Goal: Information Seeking & Learning: Learn about a topic

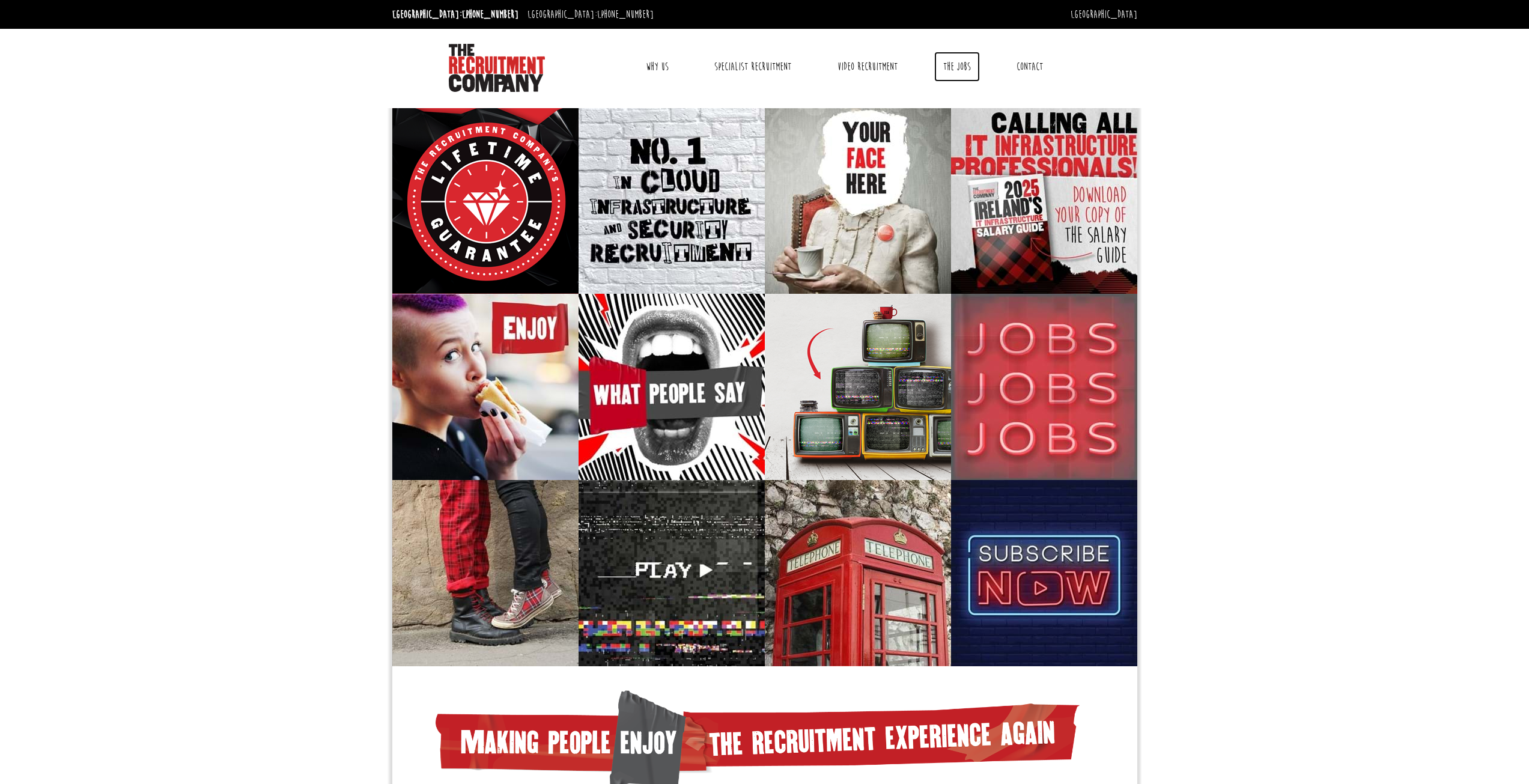
click at [958, 71] on link "The Jobs" at bounding box center [957, 67] width 46 height 30
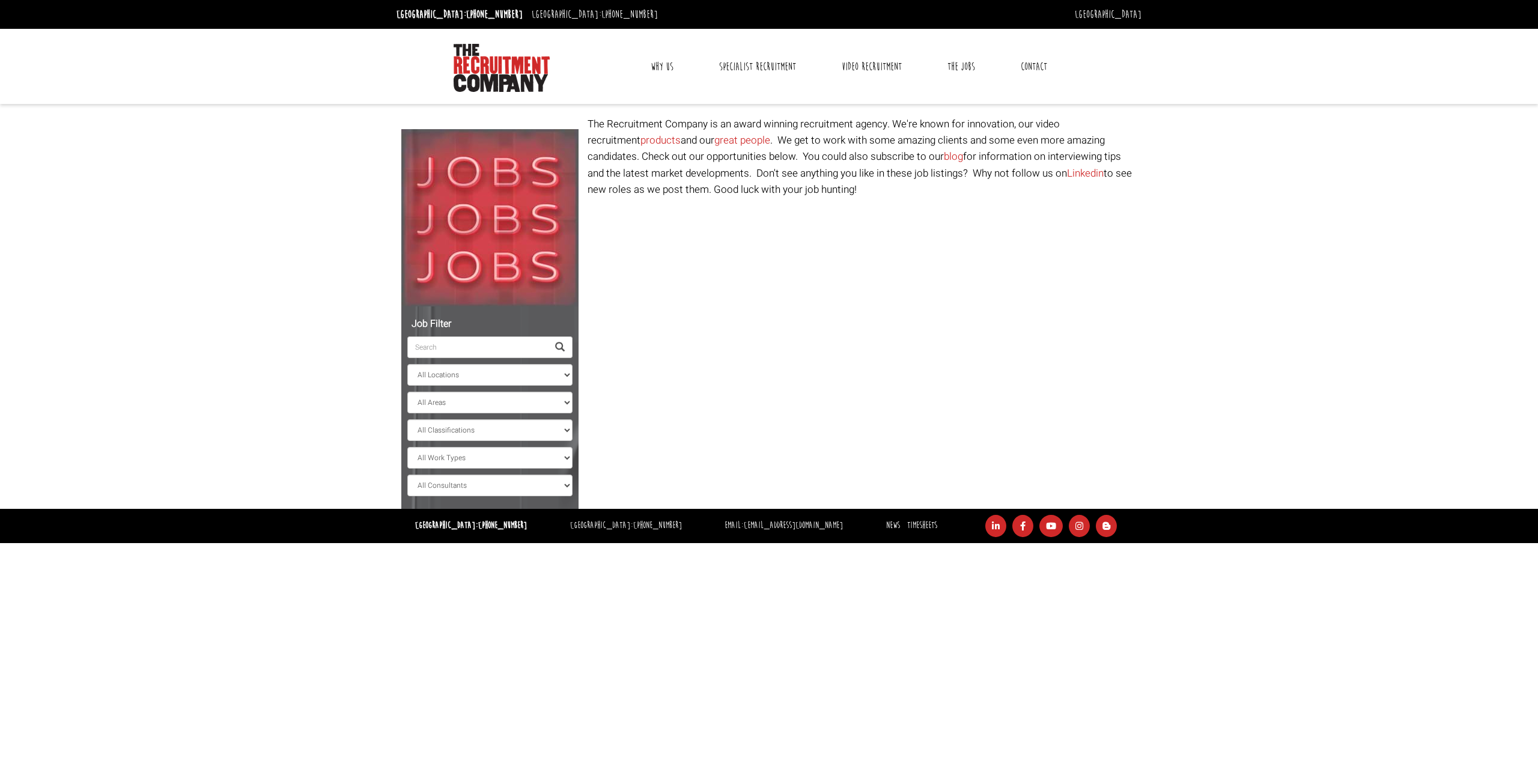
select select "Ireland"
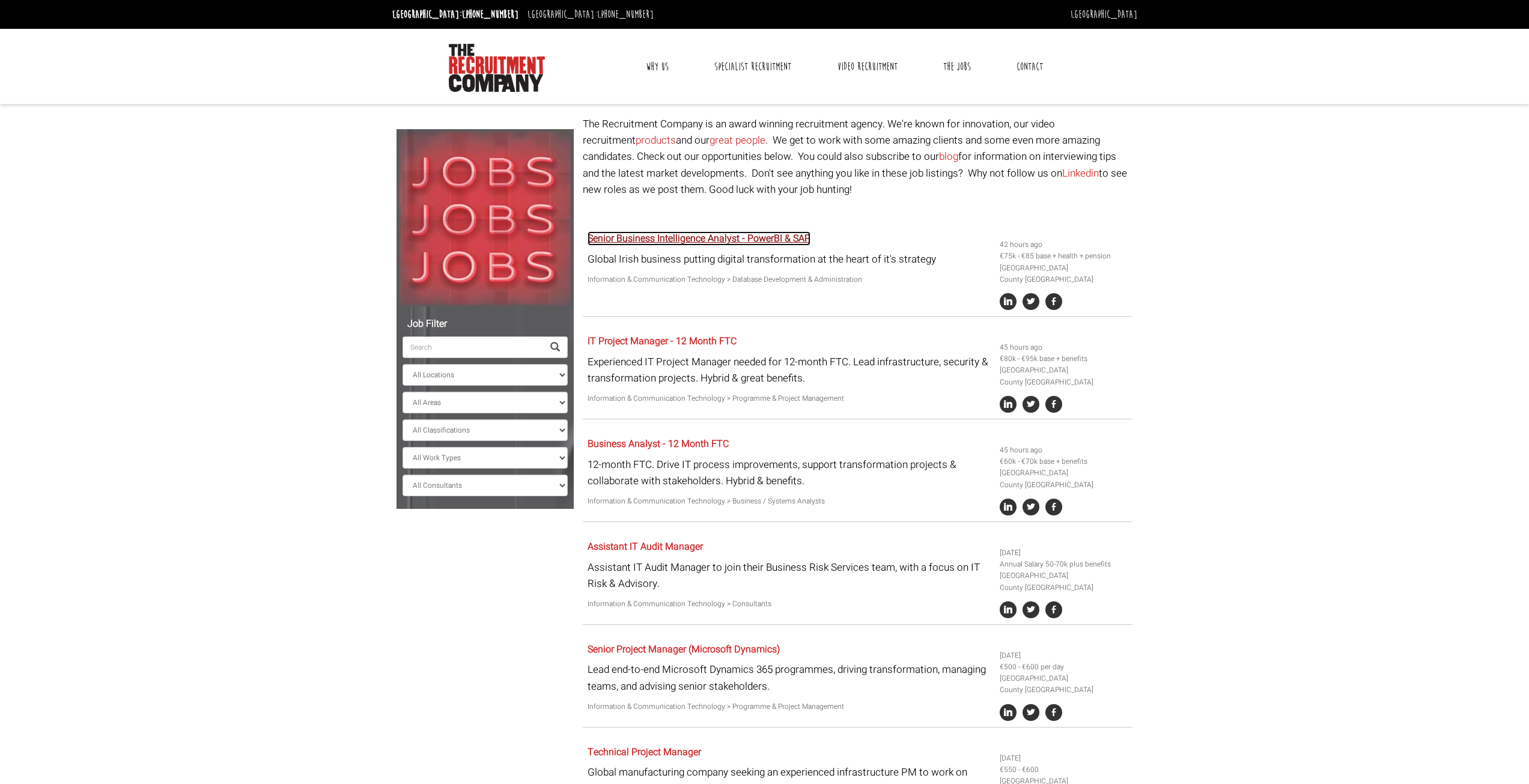
click at [684, 238] on link "Senior Business Intelligence Analyst - PowerBI & SAP" at bounding box center [698, 238] width 223 height 15
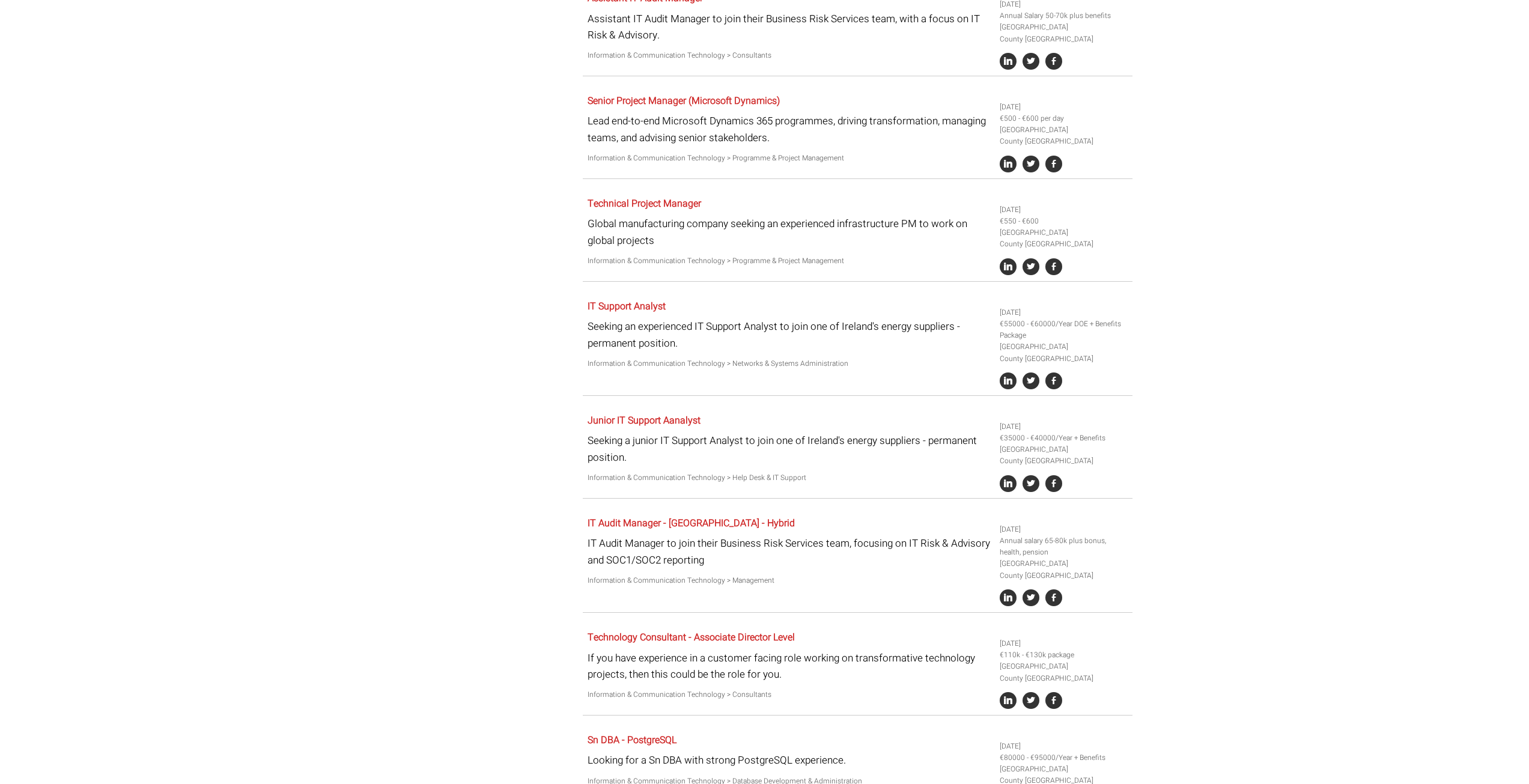
scroll to position [630, 0]
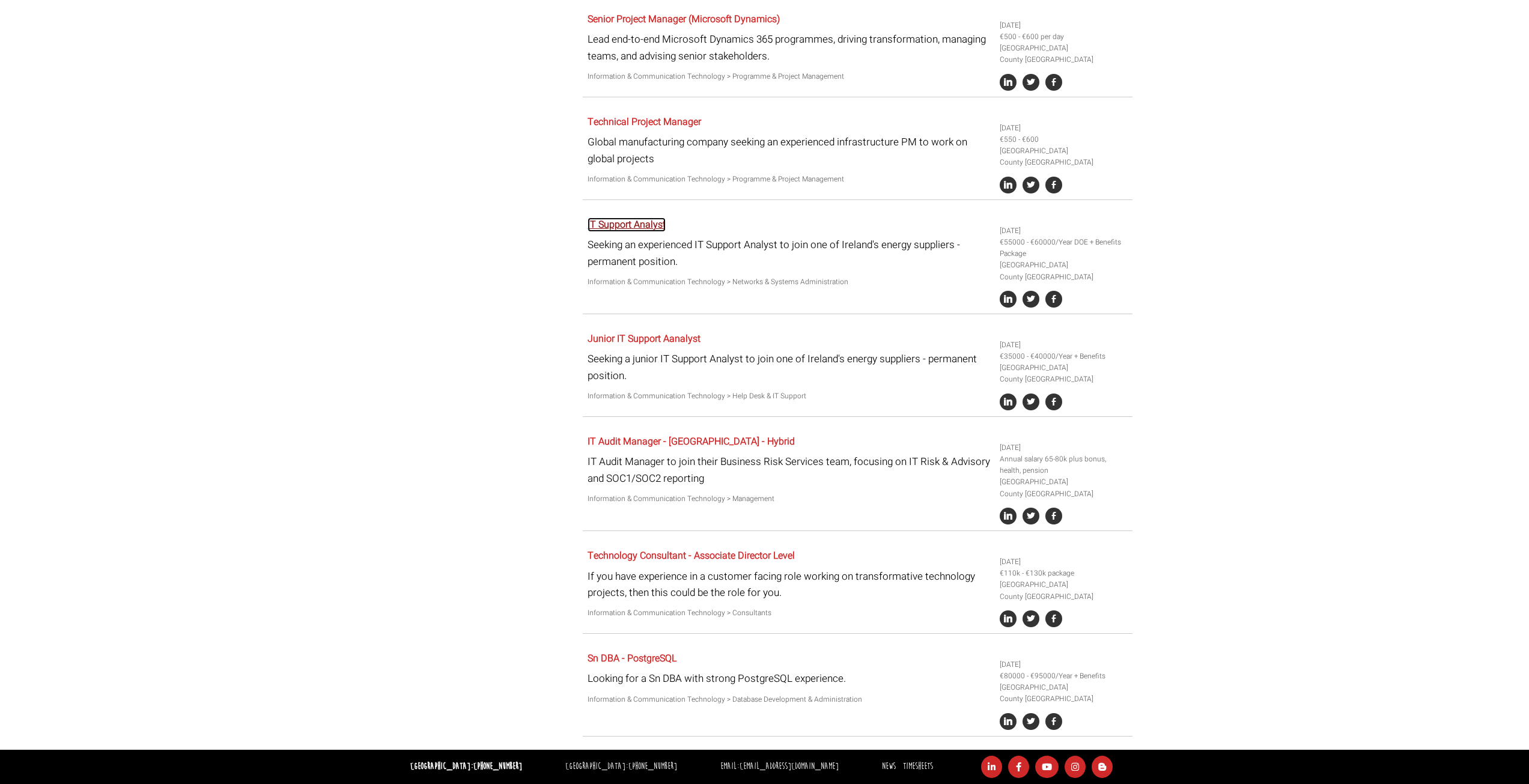
click at [644, 224] on link "IT Support Analyst" at bounding box center [626, 225] width 78 height 15
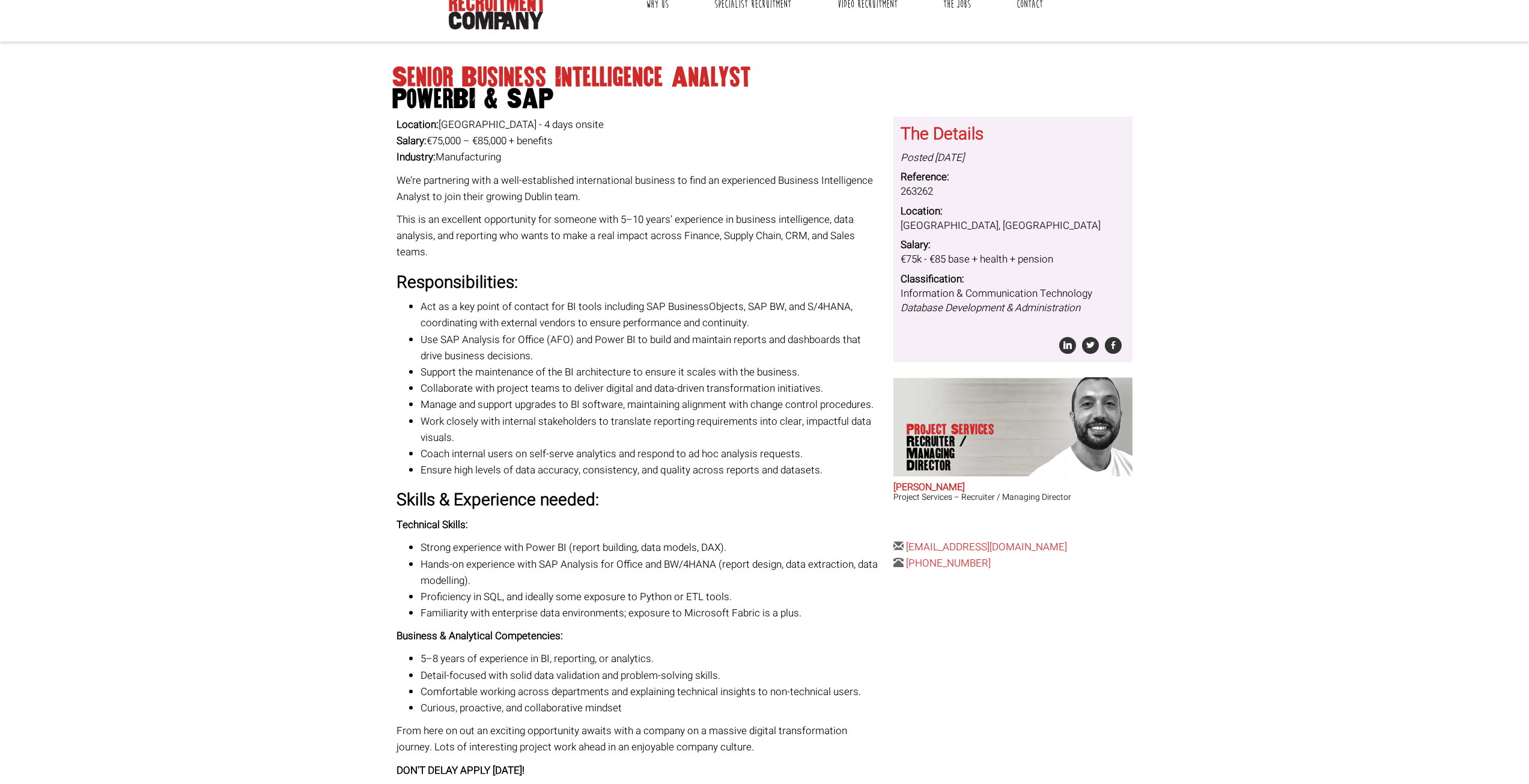
scroll to position [177, 0]
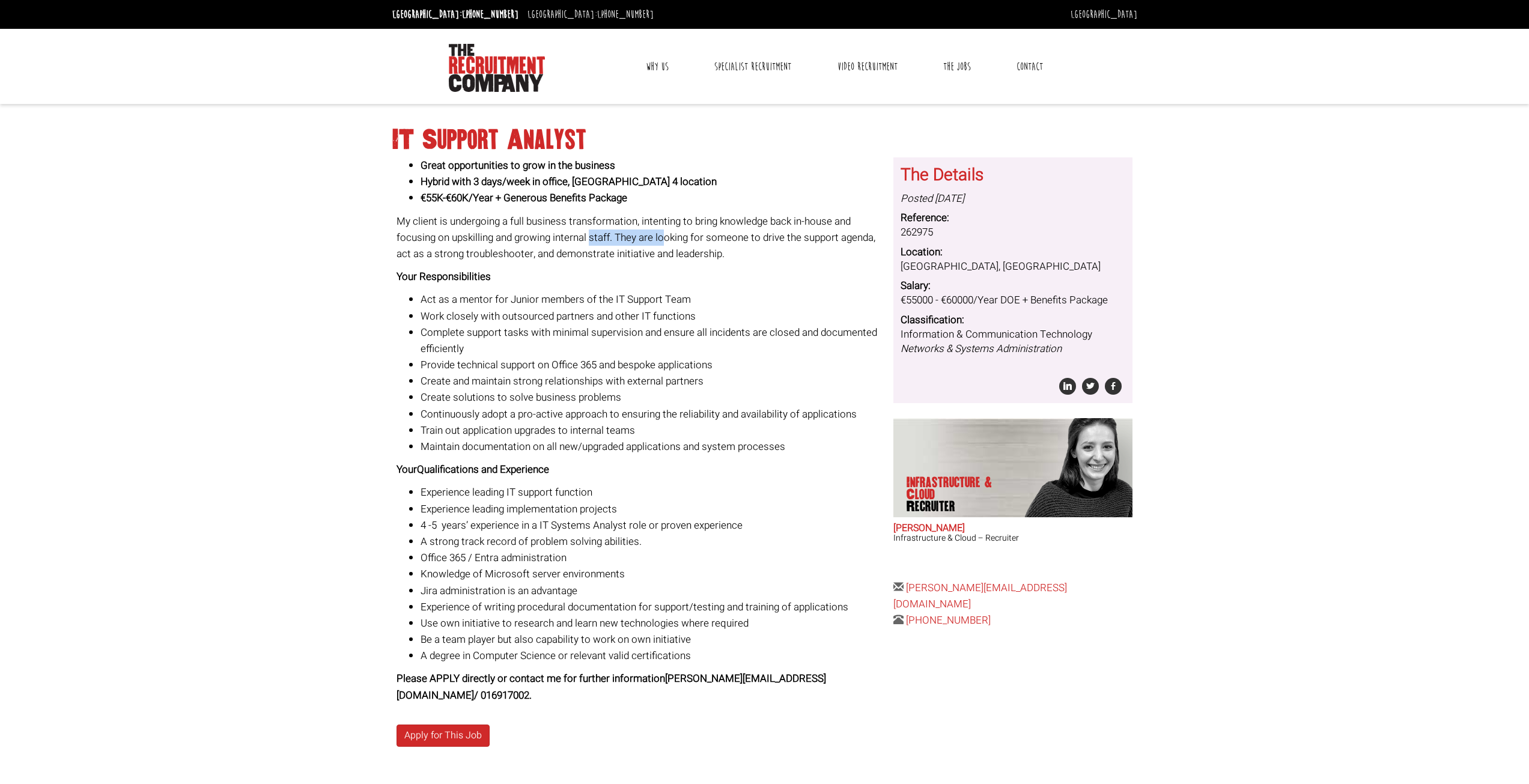
drag, startPoint x: 590, startPoint y: 230, endPoint x: 668, endPoint y: 232, distance: 78.0
click at [668, 232] on p "My client is undergoing a full business transformation, intenting to bring know…" at bounding box center [640, 238] width 488 height 49
click at [735, 207] on div "Great opportunities to grow in the business Hybrid with 3 days/week in office, …" at bounding box center [640, 431] width 488 height 546
click at [961, 73] on link "The Jobs" at bounding box center [957, 67] width 46 height 30
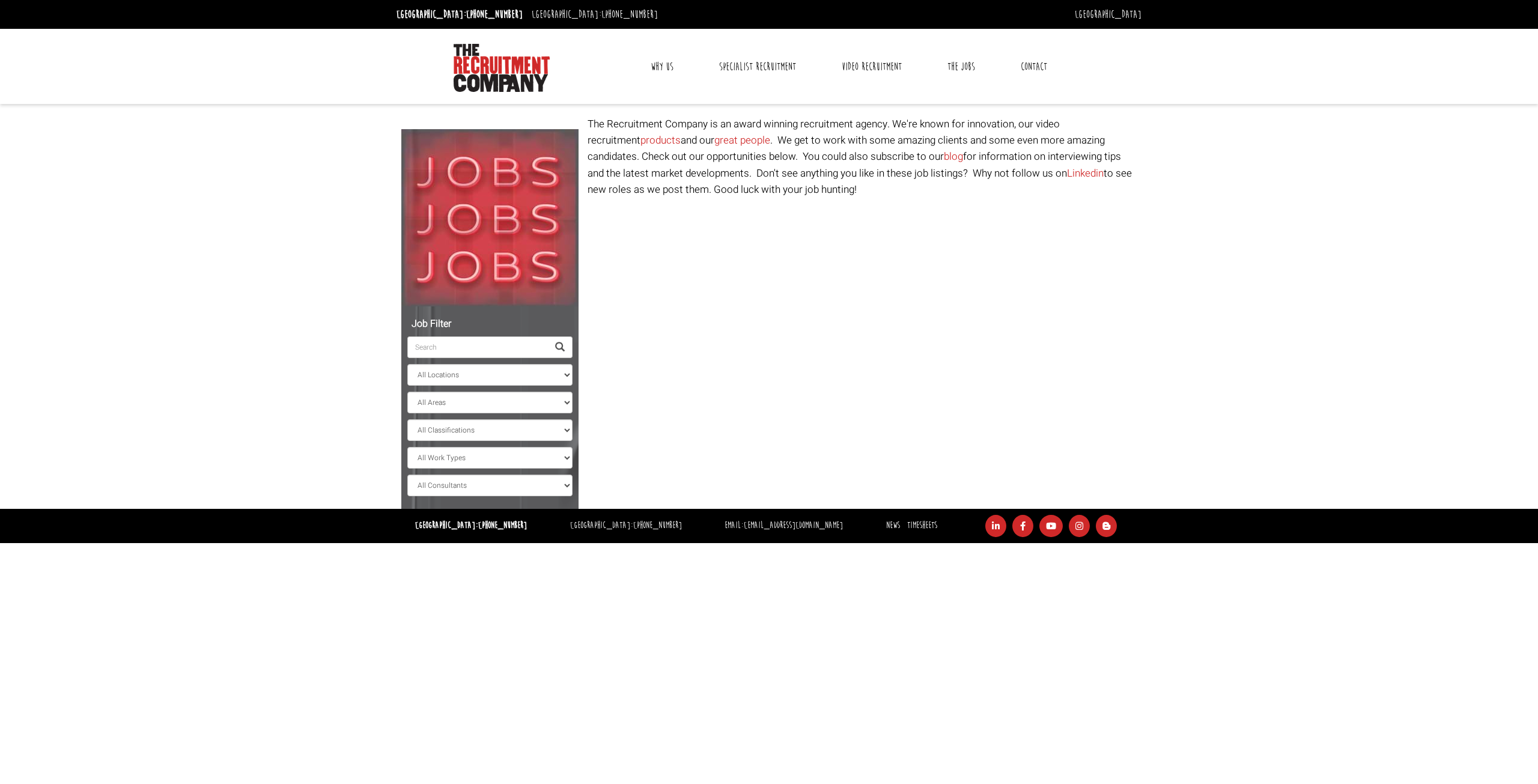
select select "[GEOGRAPHIC_DATA]"
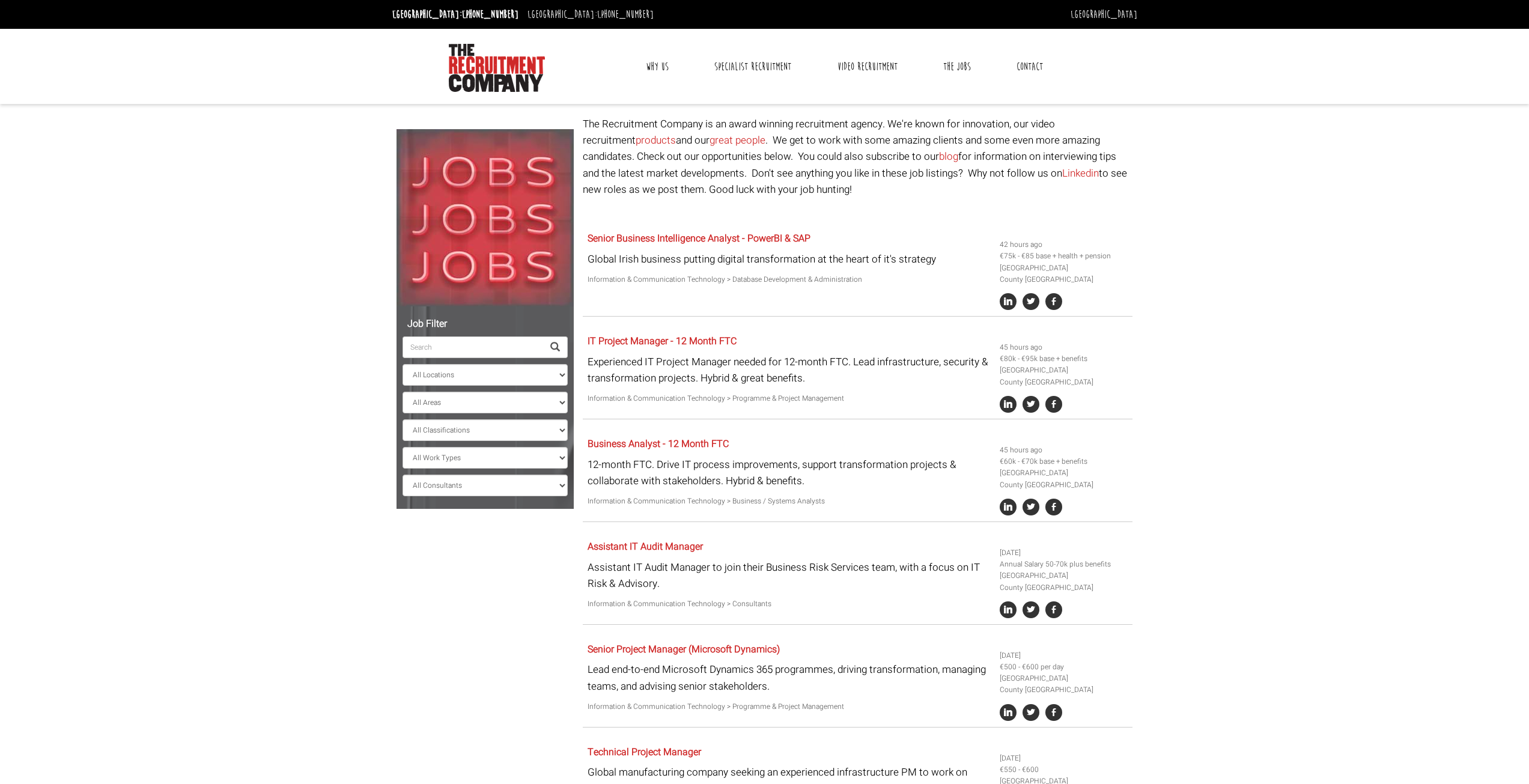
scroll to position [60, 0]
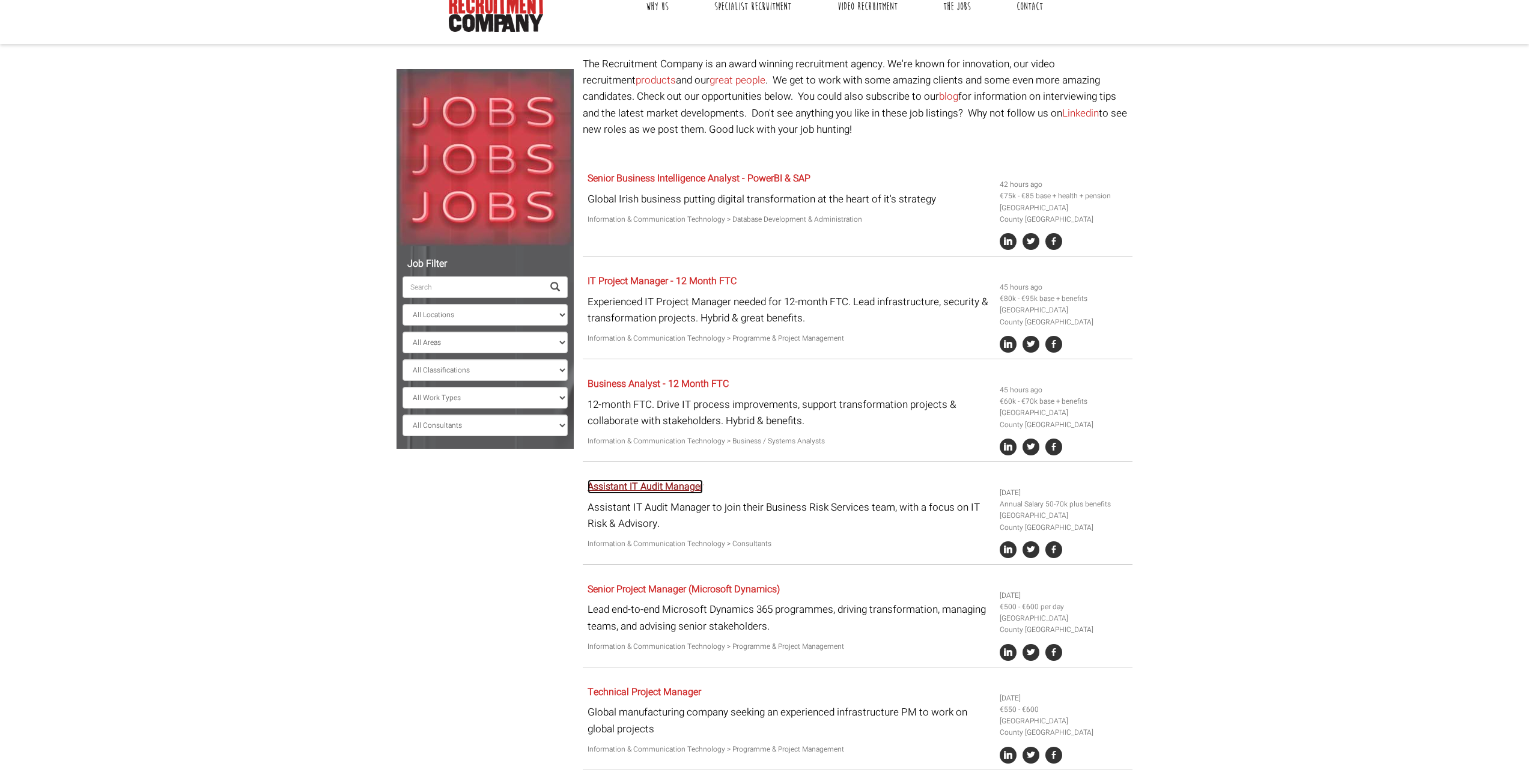
click at [656, 489] on link "Assistant IT Audit Manager" at bounding box center [645, 486] width 116 height 15
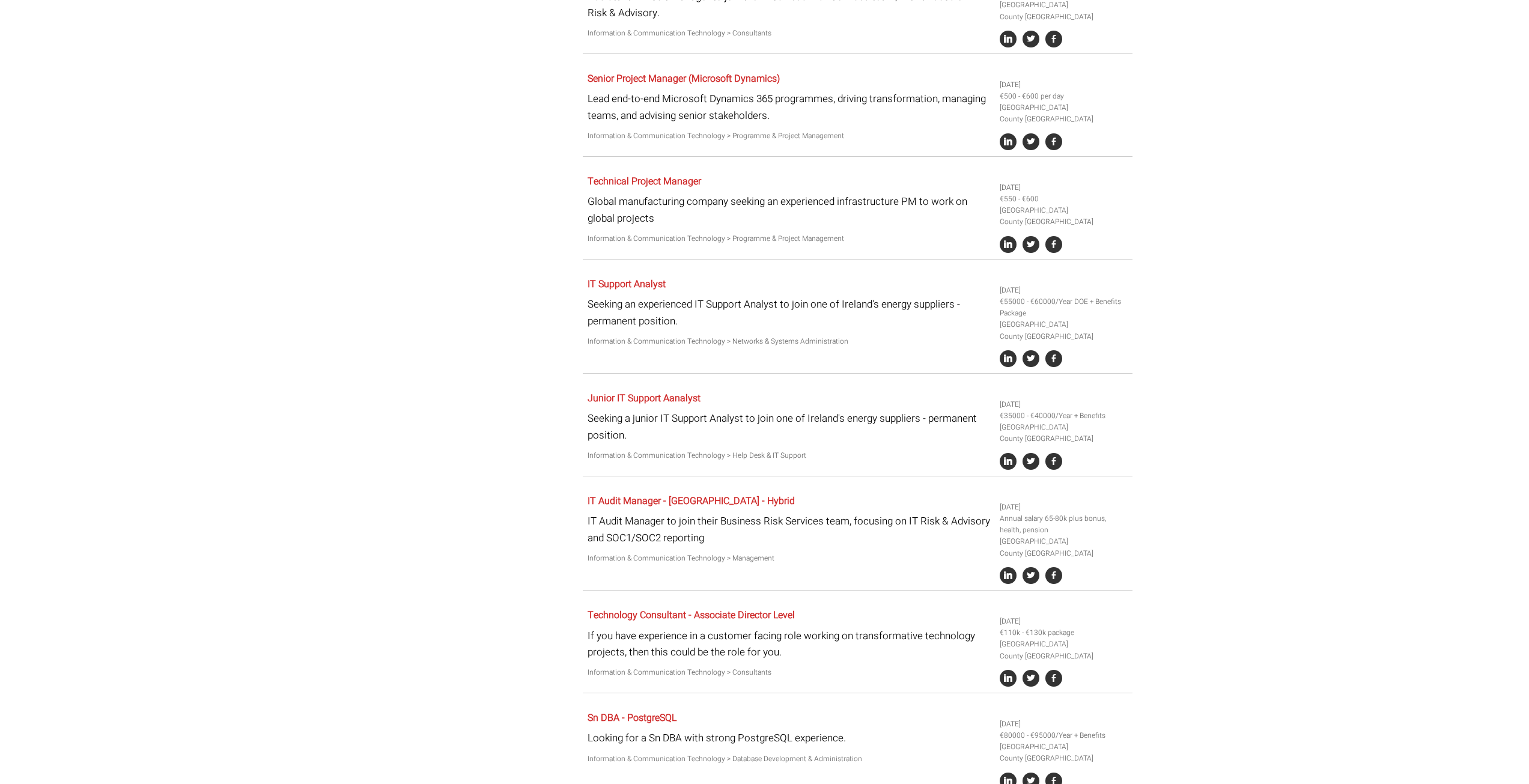
scroll to position [570, 0]
click at [660, 187] on link "Technical Project Manager" at bounding box center [644, 182] width 114 height 15
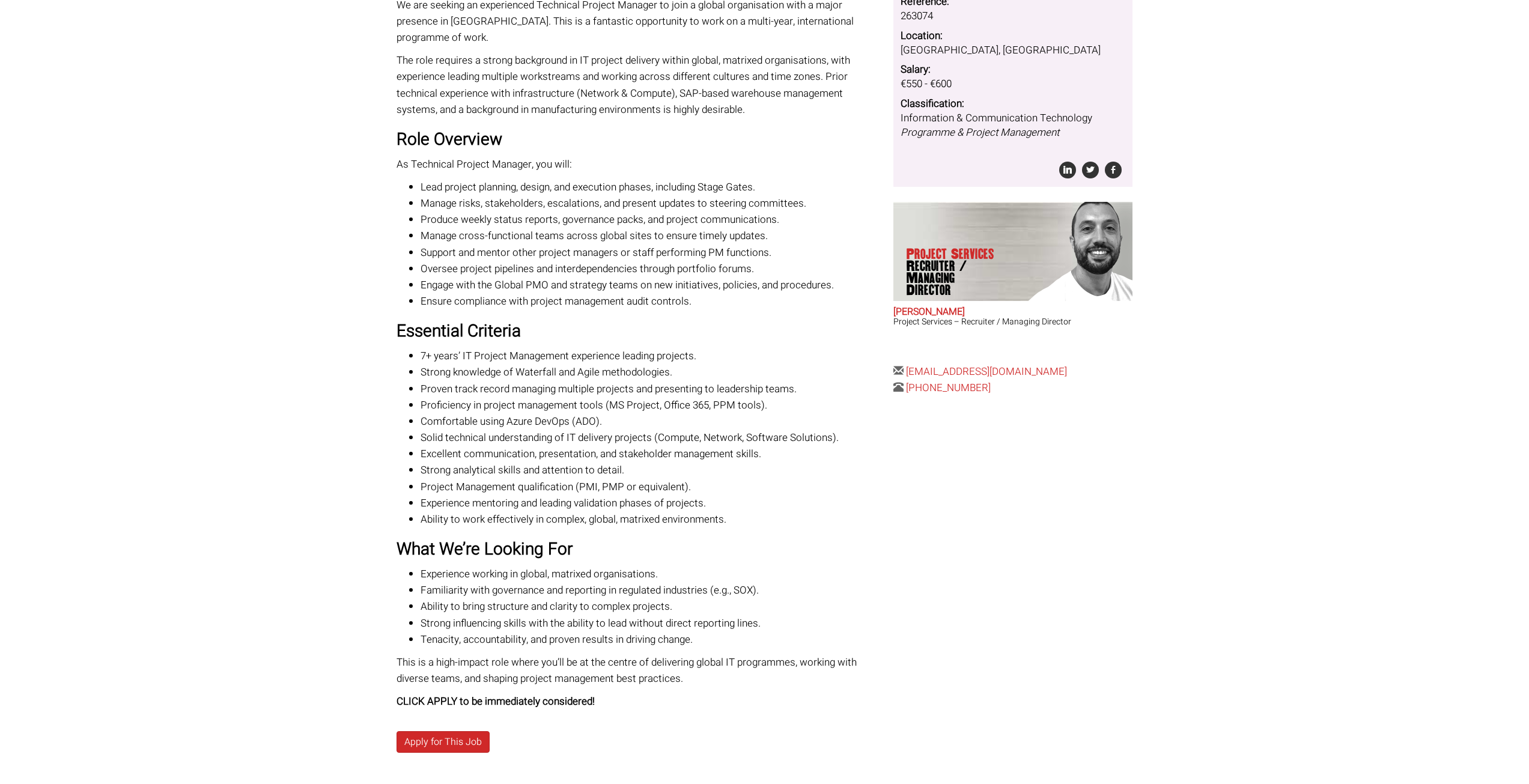
scroll to position [240, 0]
